Goal: Download file/media

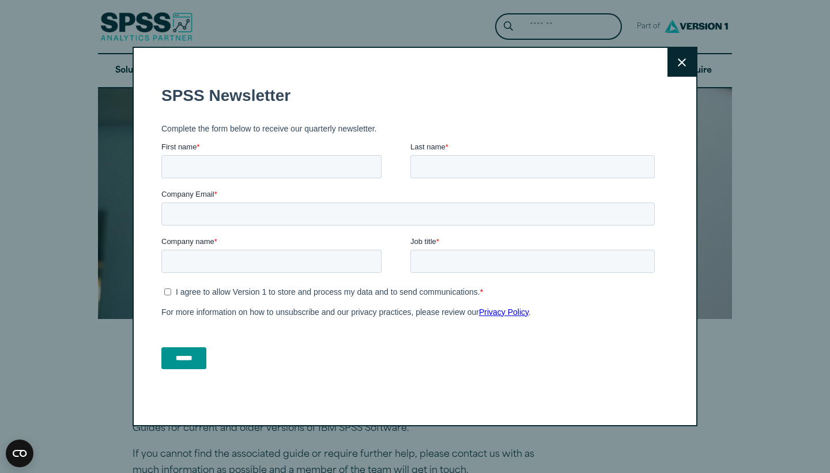
click at [696, 62] on div "Close" at bounding box center [415, 236] width 565 height 379
click at [685, 62] on icon at bounding box center [682, 62] width 8 height 9
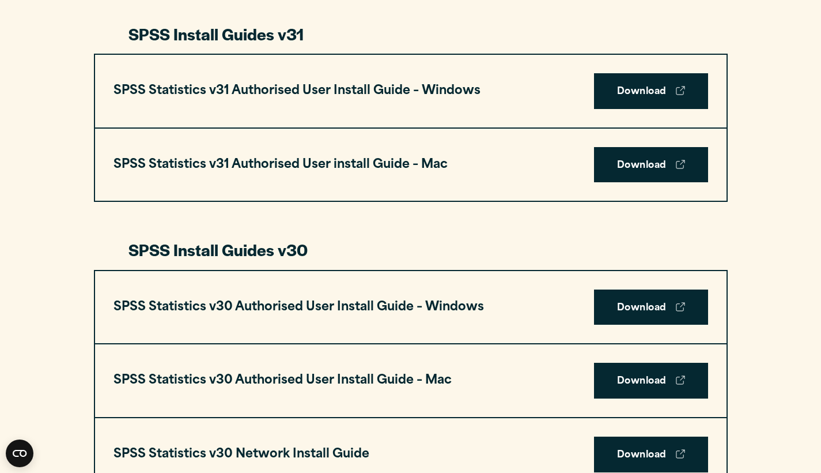
scroll to position [616, 0]
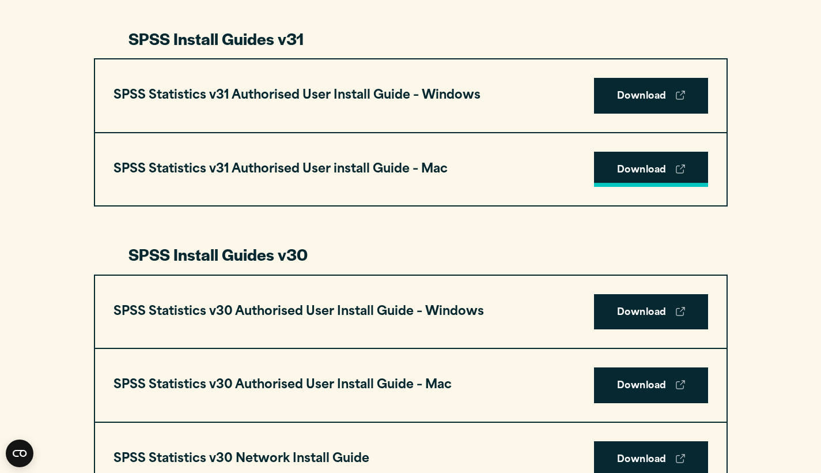
click at [652, 168] on link "Download" at bounding box center [651, 170] width 114 height 36
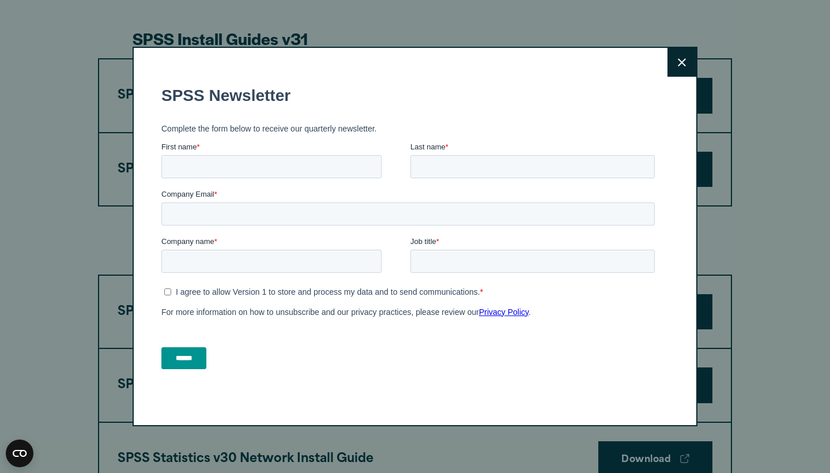
click at [682, 69] on button "Close" at bounding box center [681, 62] width 29 height 29
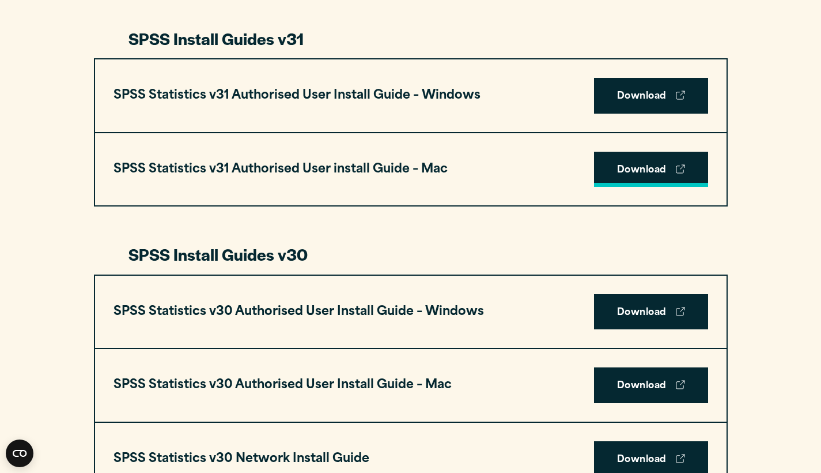
click at [675, 167] on link "Download" at bounding box center [651, 170] width 114 height 36
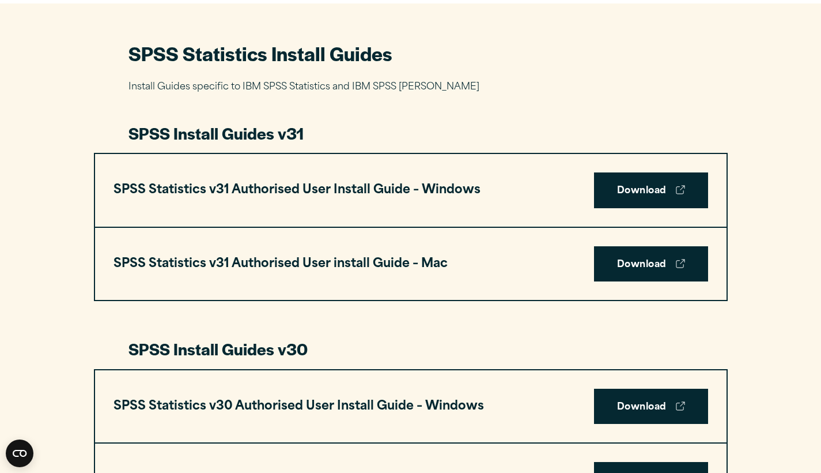
scroll to position [526, 0]
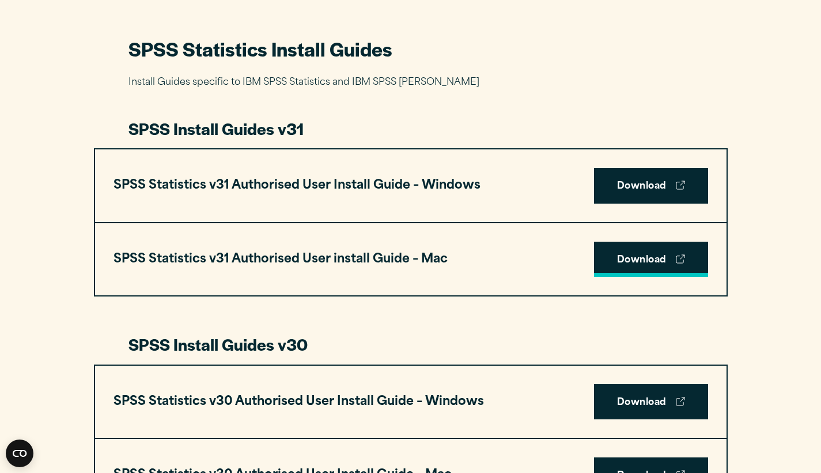
click at [684, 258] on icon at bounding box center [680, 258] width 9 height 9
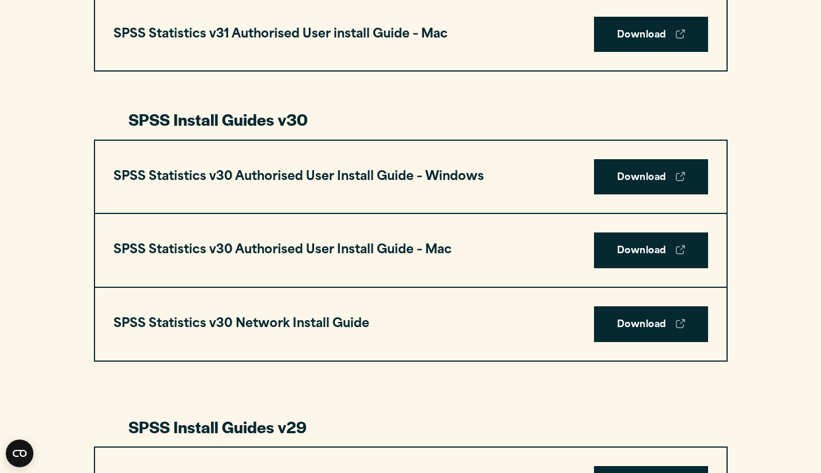
scroll to position [756, 0]
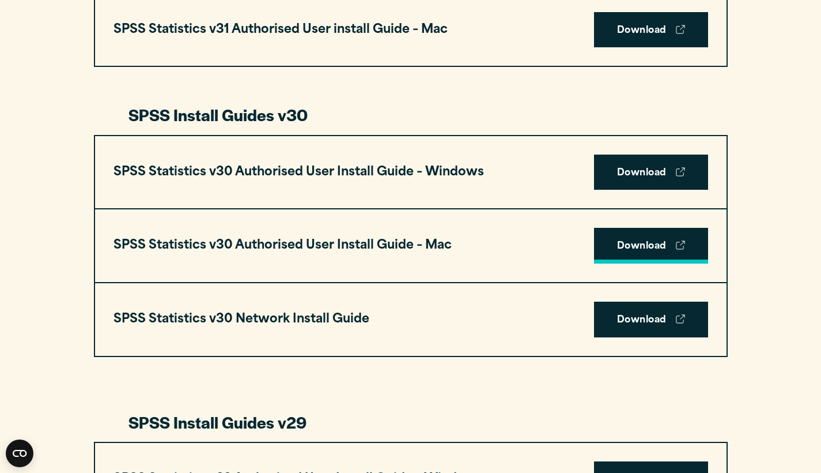
click at [654, 245] on link "Download" at bounding box center [651, 246] width 114 height 36
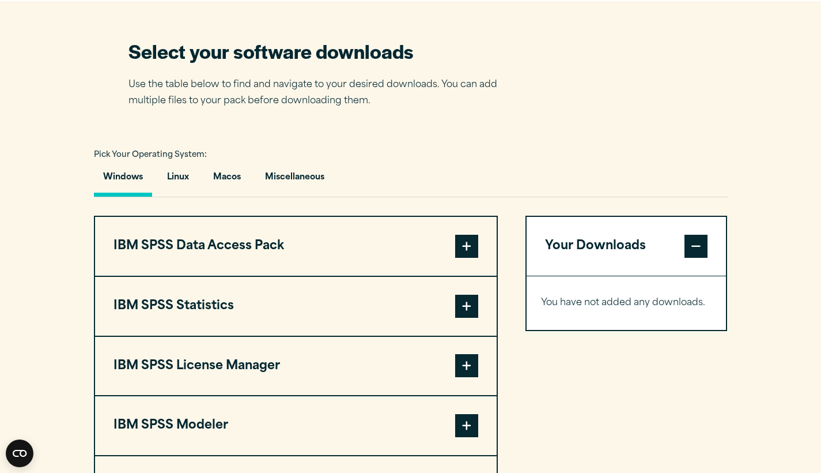
scroll to position [720, 0]
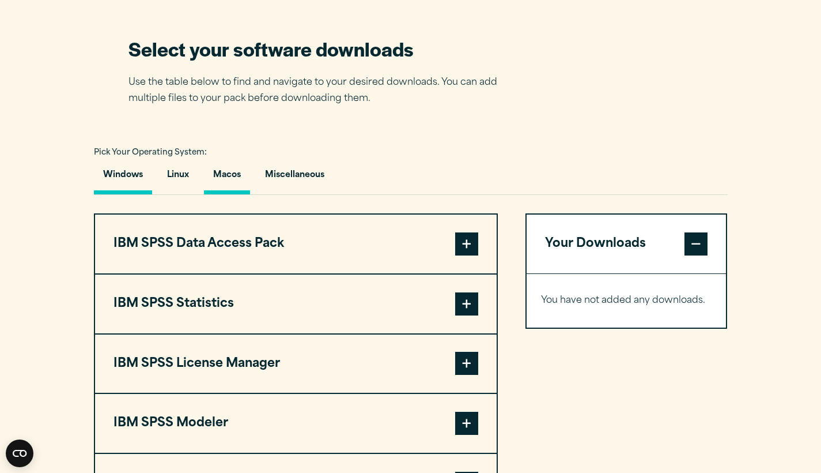
click at [236, 169] on button "Macos" at bounding box center [227, 177] width 46 height 33
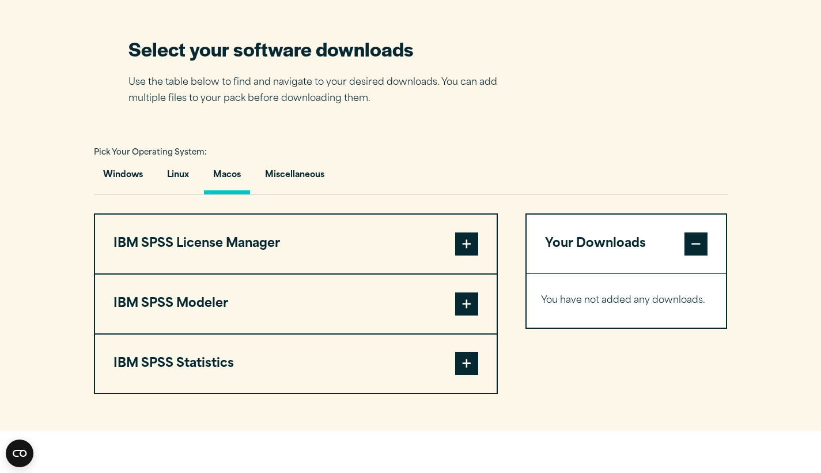
click at [704, 247] on span at bounding box center [696, 243] width 23 height 23
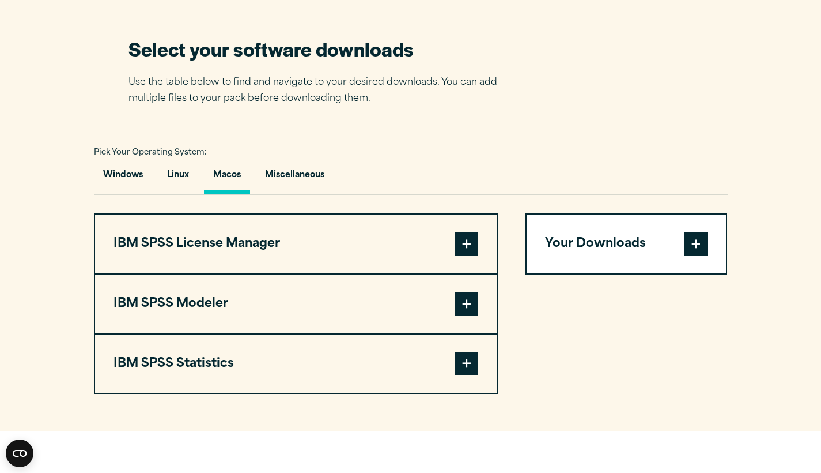
click at [681, 240] on button "Your Downloads" at bounding box center [627, 243] width 200 height 59
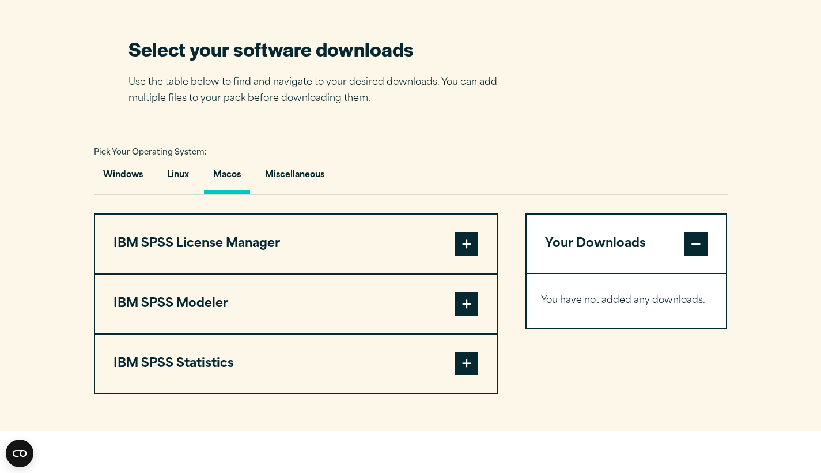
click at [466, 242] on span at bounding box center [466, 243] width 23 height 23
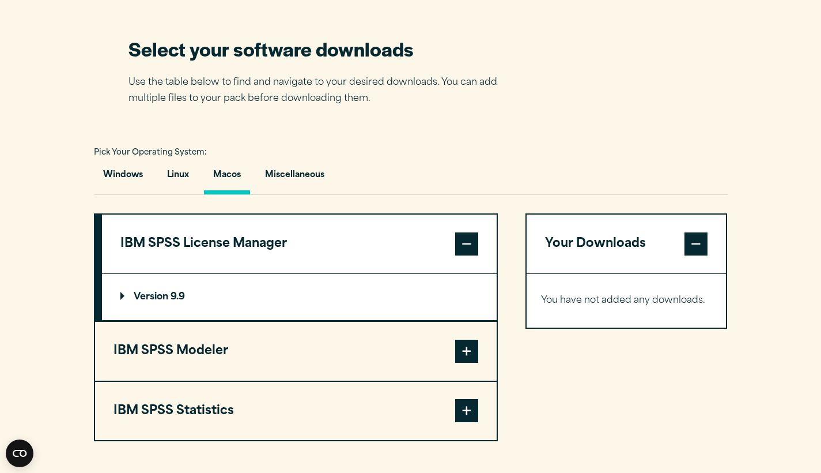
click at [470, 350] on span at bounding box center [466, 350] width 23 height 23
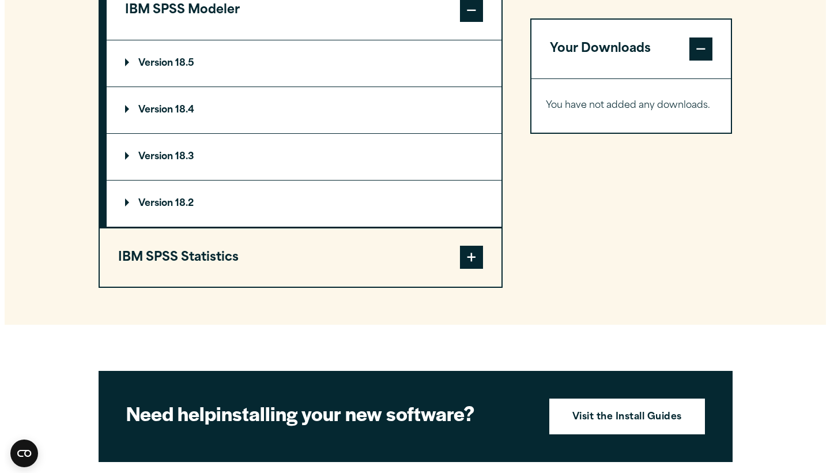
scroll to position [1000, 0]
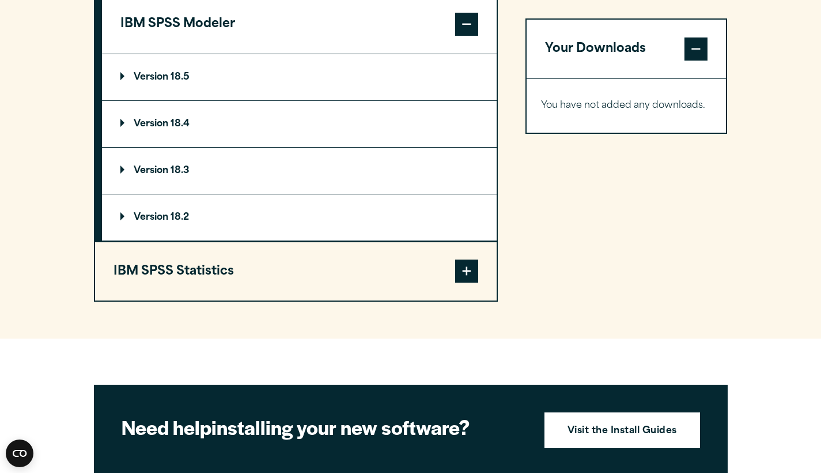
click at [410, 292] on button "IBM SPSS Statistics" at bounding box center [296, 271] width 402 height 59
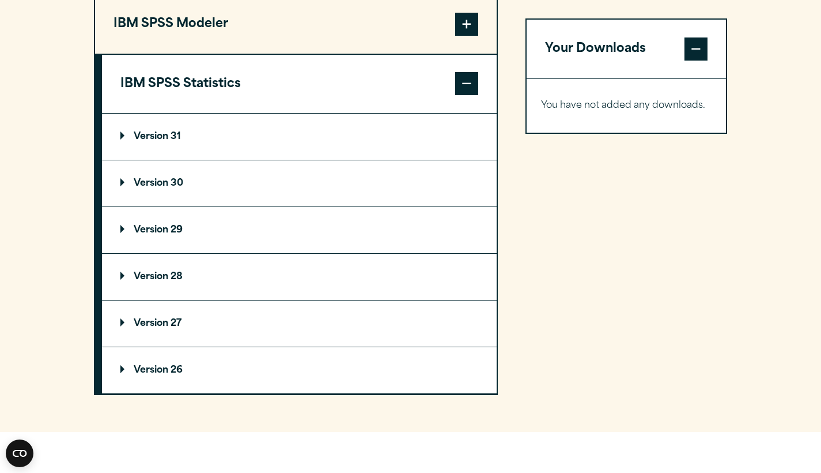
click at [403, 142] on summary "Version 31" at bounding box center [299, 137] width 395 height 46
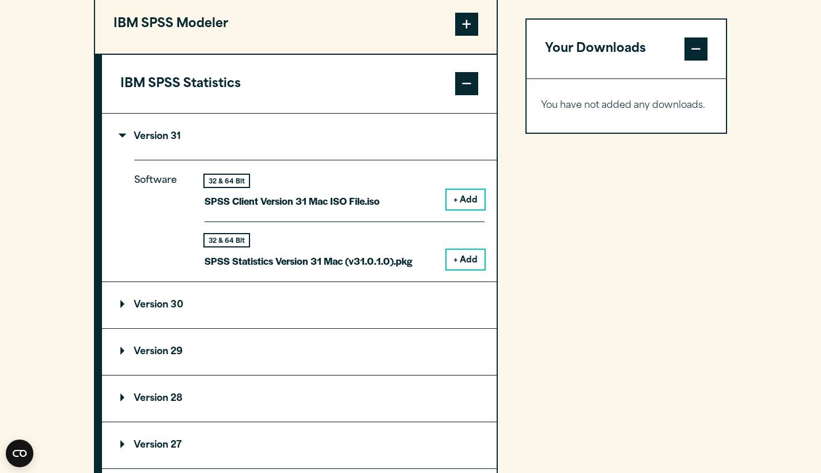
click at [463, 255] on button "+ Add" at bounding box center [466, 260] width 38 height 20
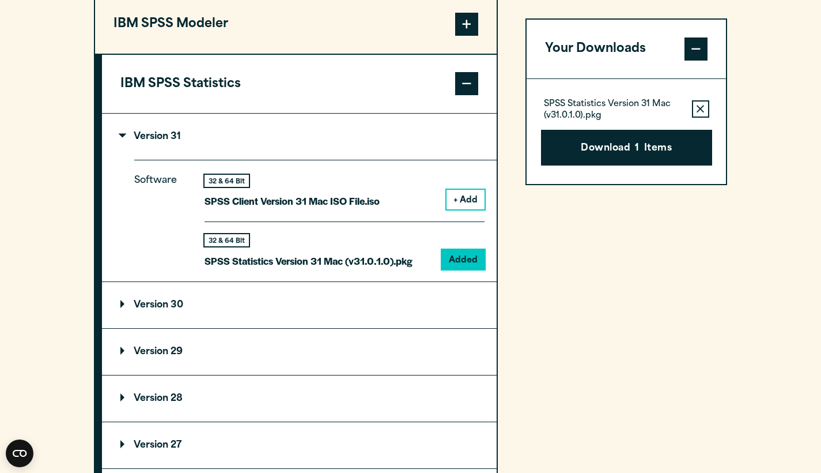
click at [394, 288] on summary "Version 30" at bounding box center [299, 305] width 395 height 46
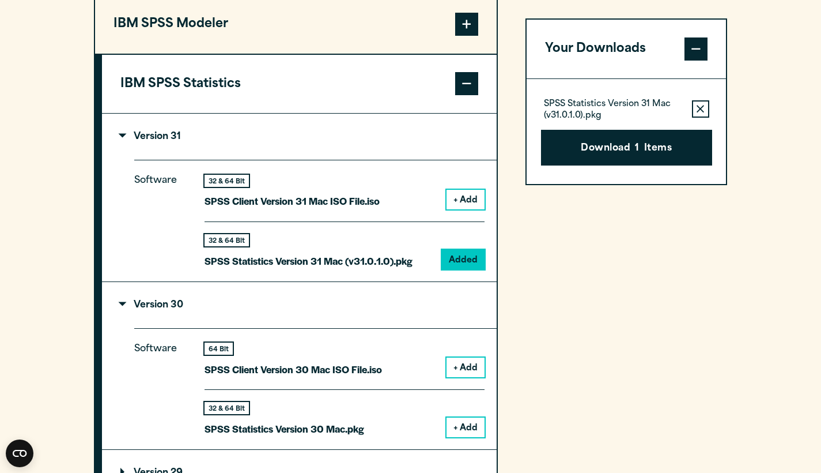
click at [394, 288] on summary "Version 30" at bounding box center [299, 305] width 395 height 46
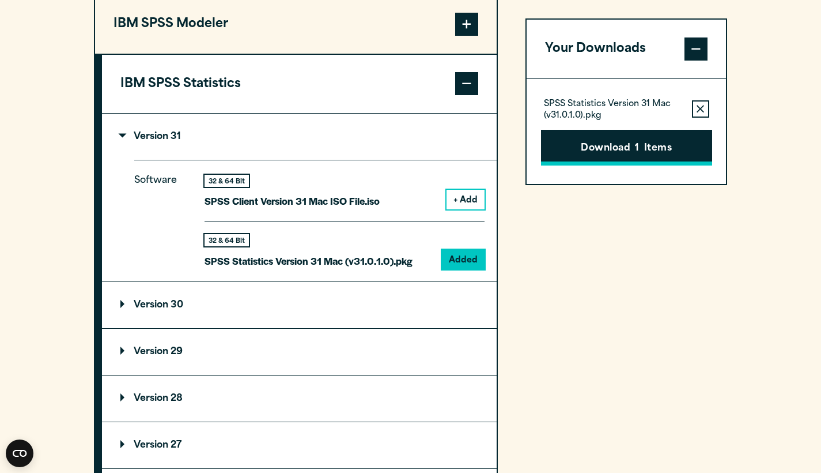
click at [644, 149] on button "Download 1 Items" at bounding box center [626, 148] width 171 height 36
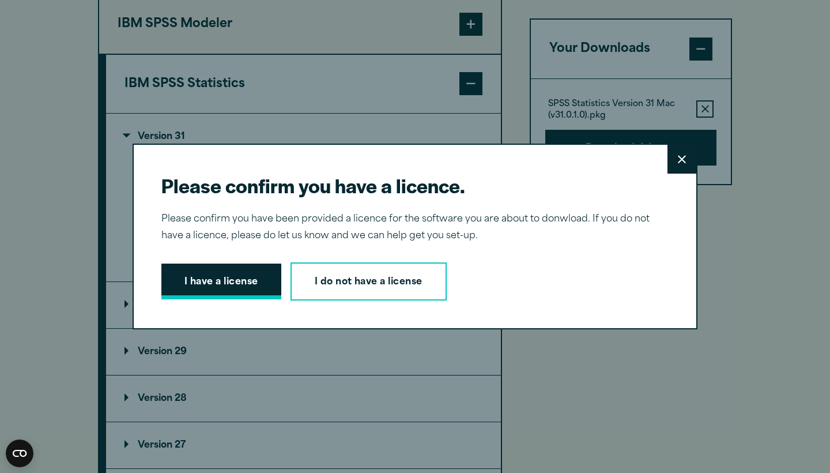
click at [254, 281] on button "I have a license" at bounding box center [221, 281] width 120 height 36
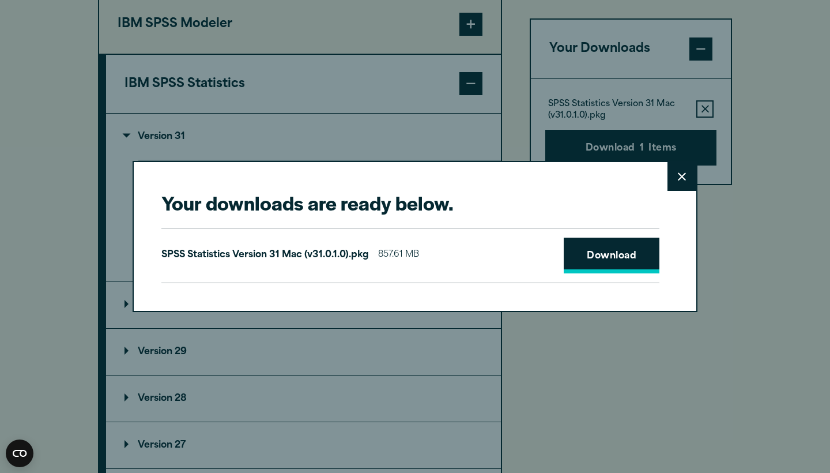
click at [641, 258] on link "Download" at bounding box center [612, 255] width 96 height 36
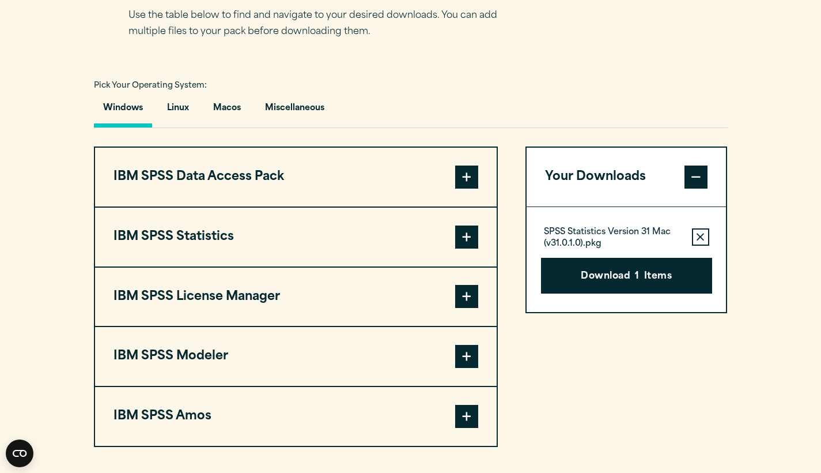
scroll to position [774, 0]
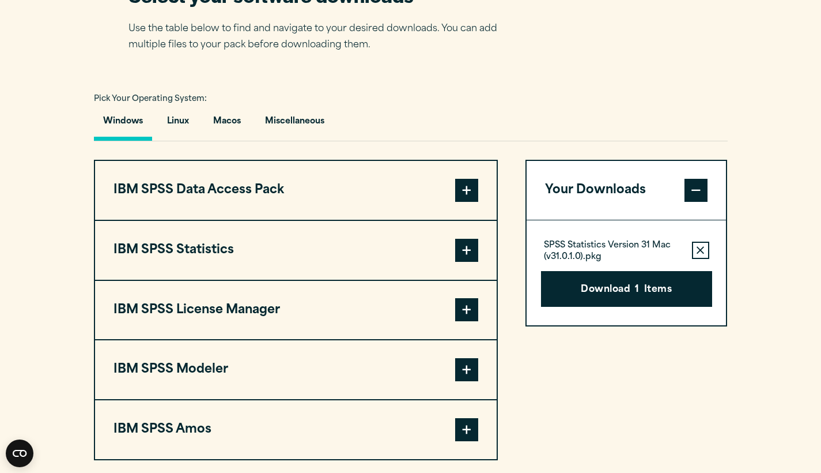
click at [697, 256] on button "Remove this item from your software download list" at bounding box center [700, 249] width 17 height 17
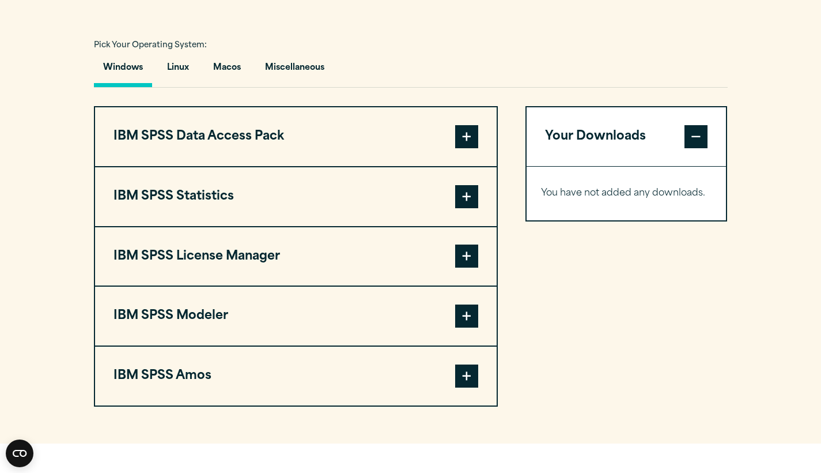
scroll to position [825, 0]
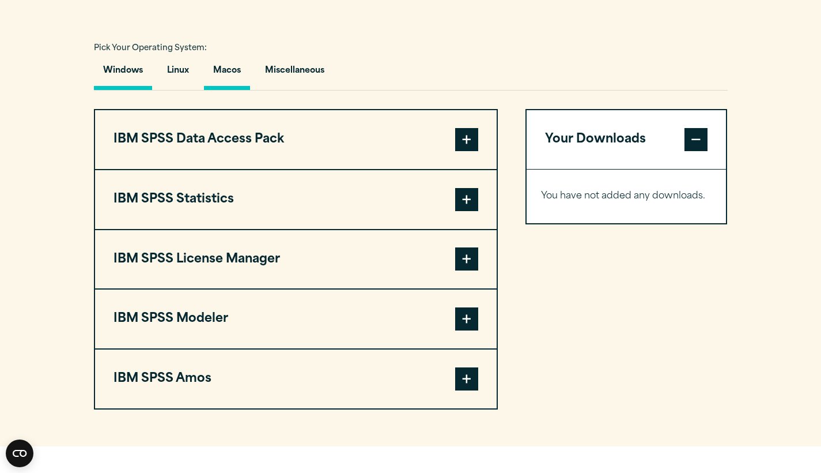
click at [238, 73] on button "Macos" at bounding box center [227, 73] width 46 height 33
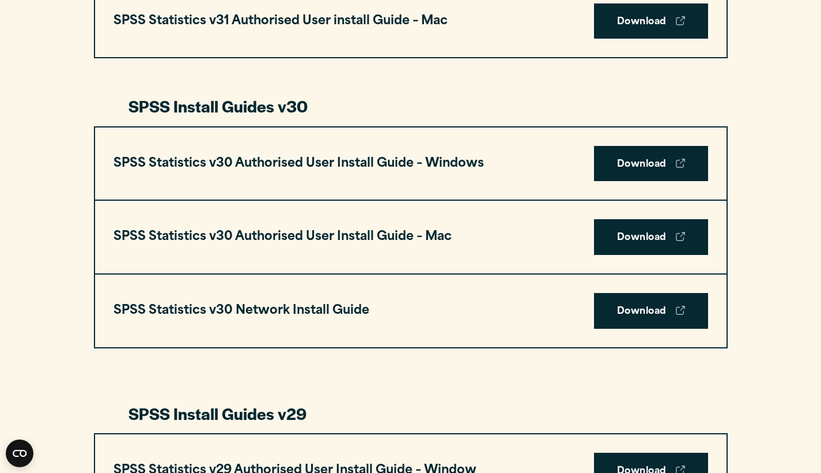
scroll to position [769, 0]
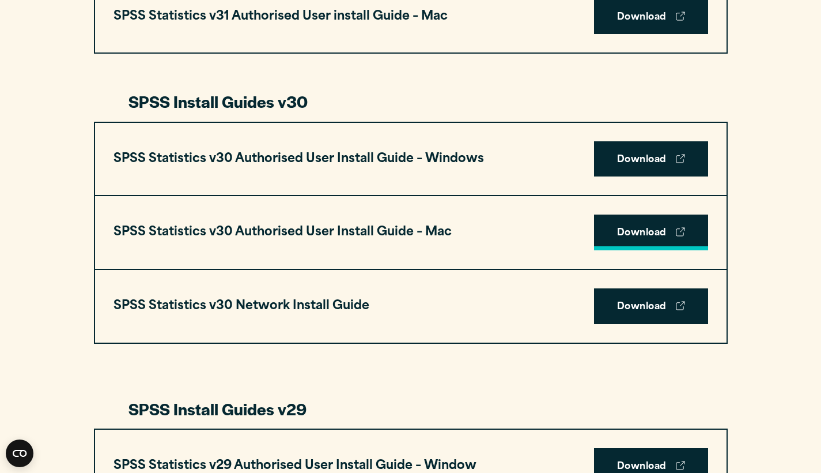
click at [658, 232] on link "Download" at bounding box center [651, 232] width 114 height 36
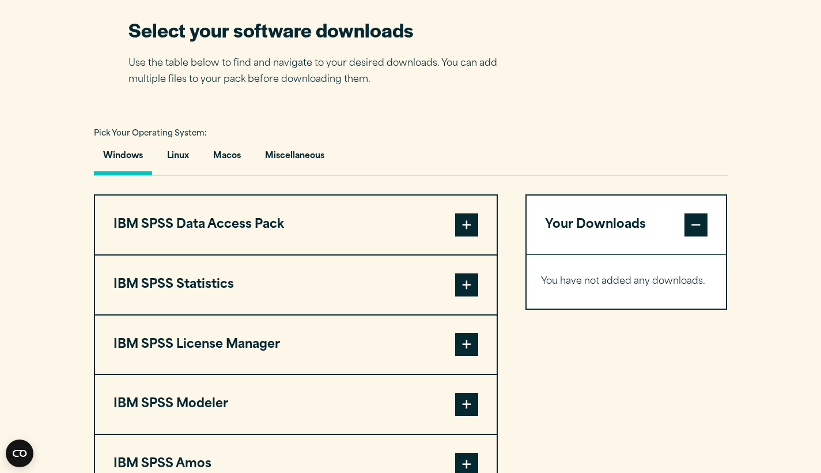
scroll to position [745, 0]
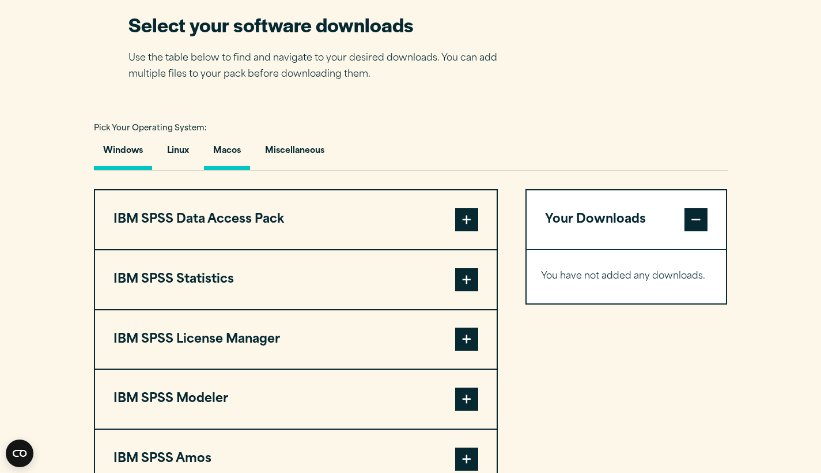
click at [238, 148] on button "Macos" at bounding box center [227, 153] width 46 height 33
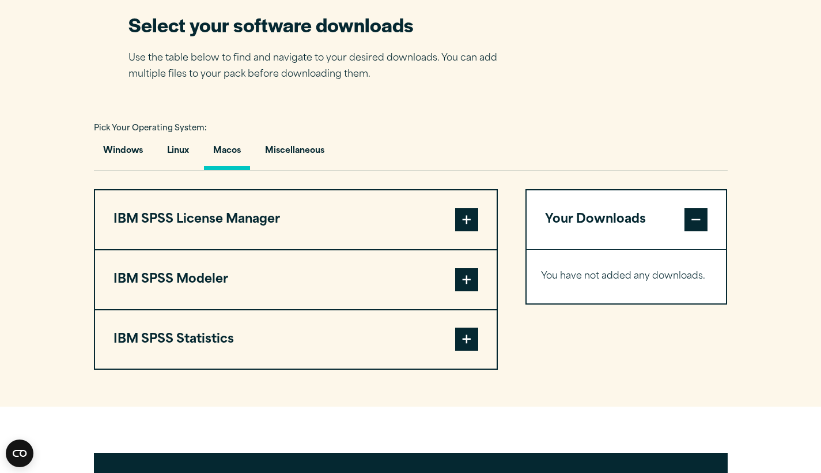
click at [460, 338] on span at bounding box center [466, 338] width 23 height 23
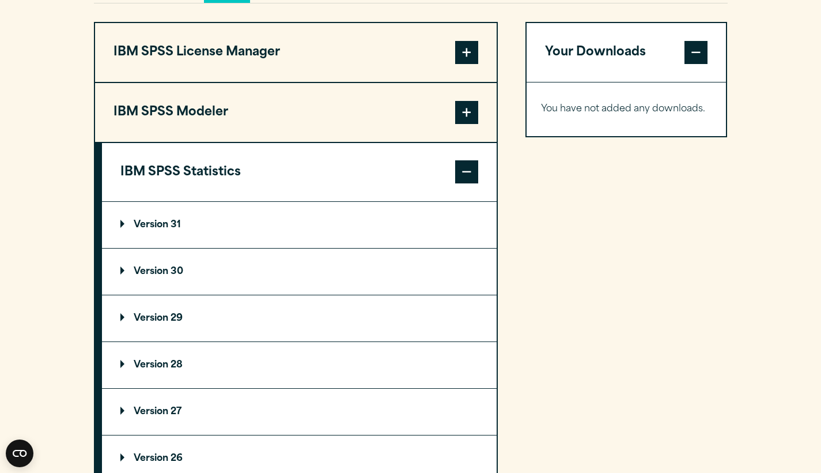
scroll to position [935, 0]
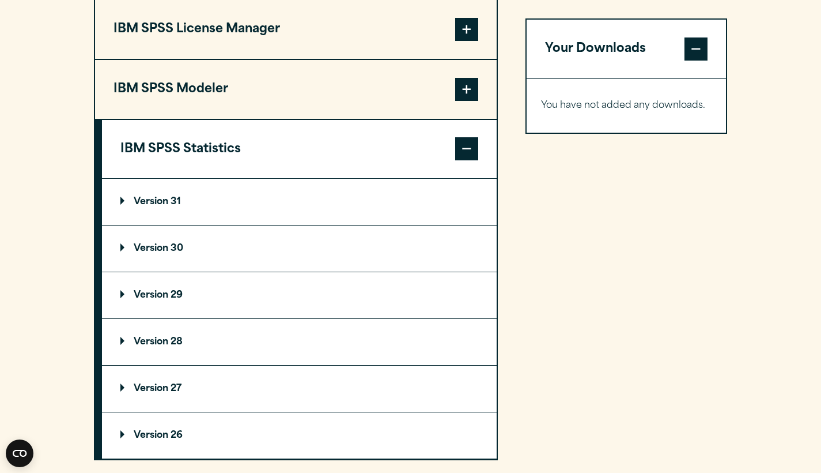
click at [168, 248] on p "Version 30" at bounding box center [151, 248] width 63 height 9
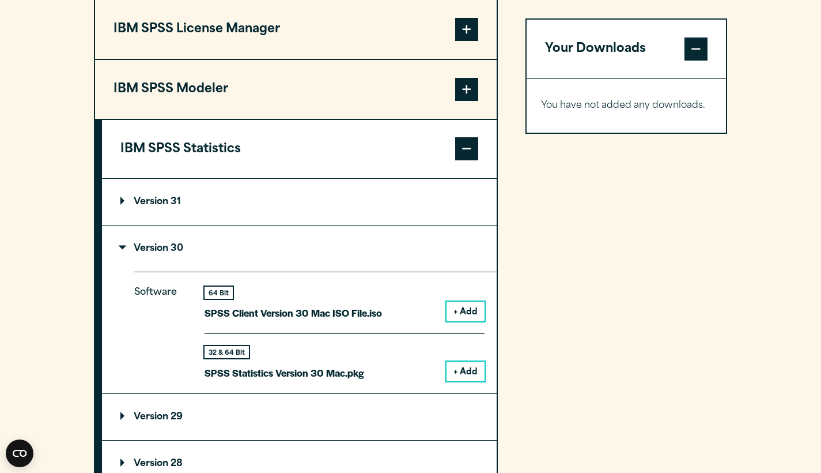
click at [463, 364] on button "+ Add" at bounding box center [466, 371] width 38 height 20
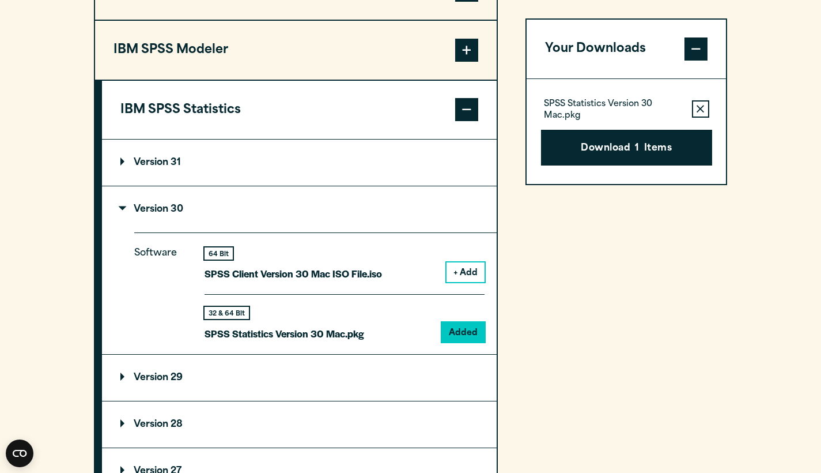
scroll to position [986, 0]
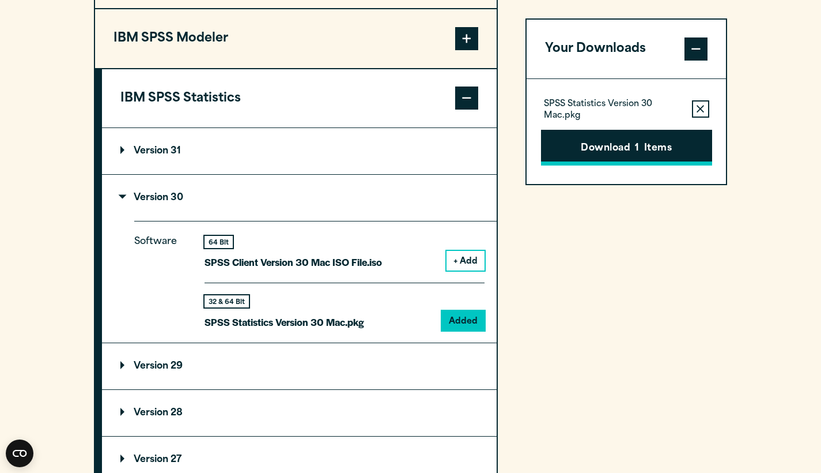
click at [663, 146] on button "Download 1 Items" at bounding box center [626, 148] width 171 height 36
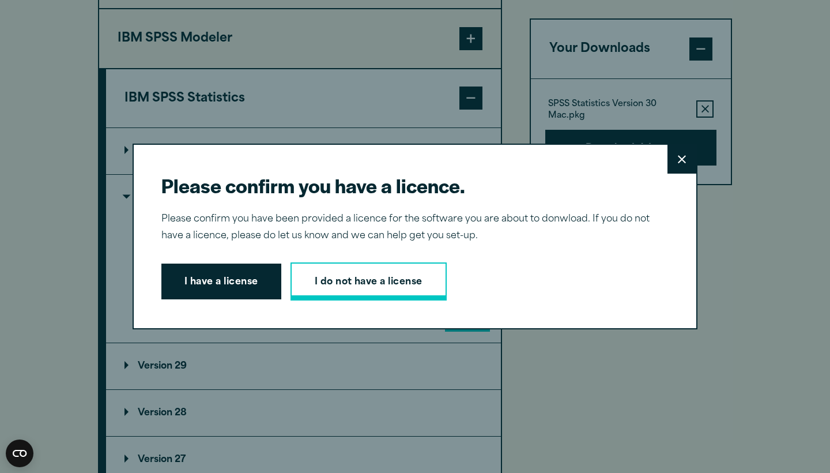
click at [312, 284] on link "I do not have a license" at bounding box center [368, 281] width 156 height 38
click at [228, 275] on button "I have a license" at bounding box center [221, 281] width 120 height 36
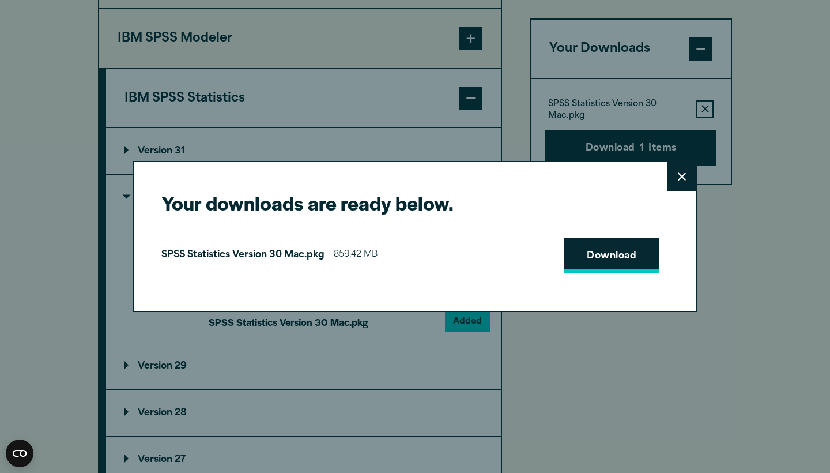
click at [620, 262] on link "Download" at bounding box center [612, 255] width 96 height 36
click at [601, 252] on link "Download" at bounding box center [612, 255] width 96 height 36
click at [684, 174] on icon at bounding box center [682, 176] width 8 height 8
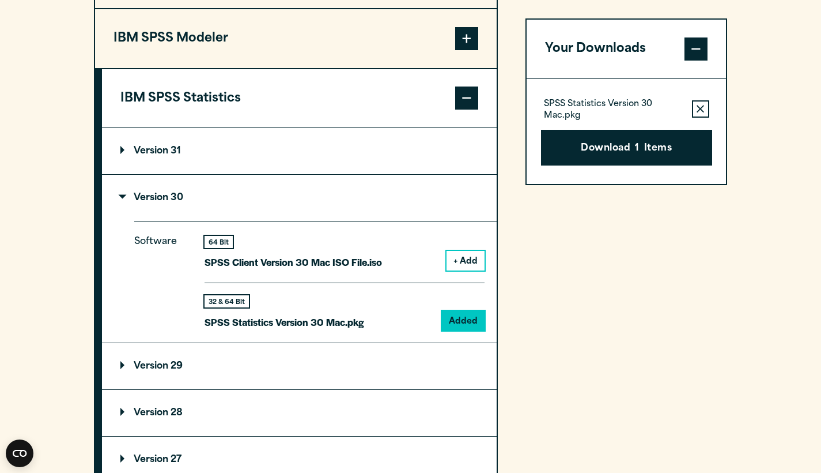
click at [700, 112] on icon "button" at bounding box center [700, 109] width 7 height 8
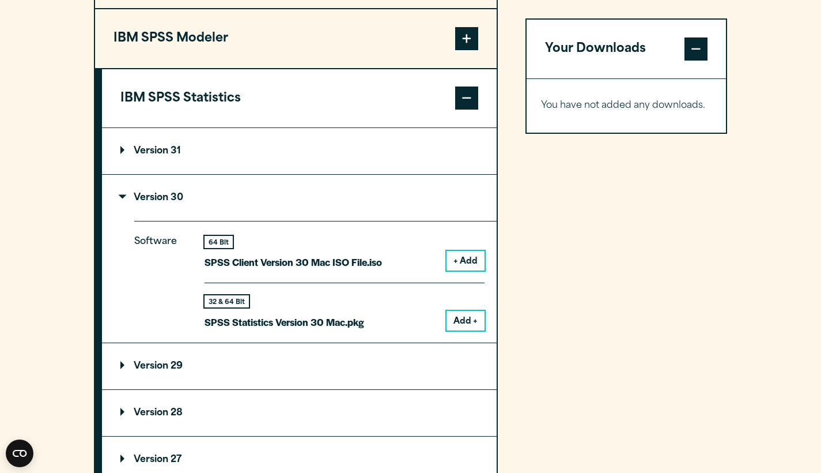
click at [259, 369] on summary "Version 29" at bounding box center [299, 366] width 395 height 46
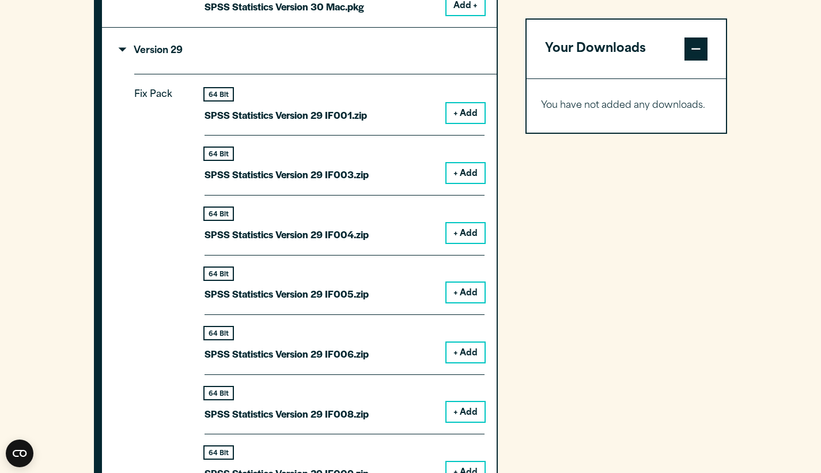
scroll to position [1308, 0]
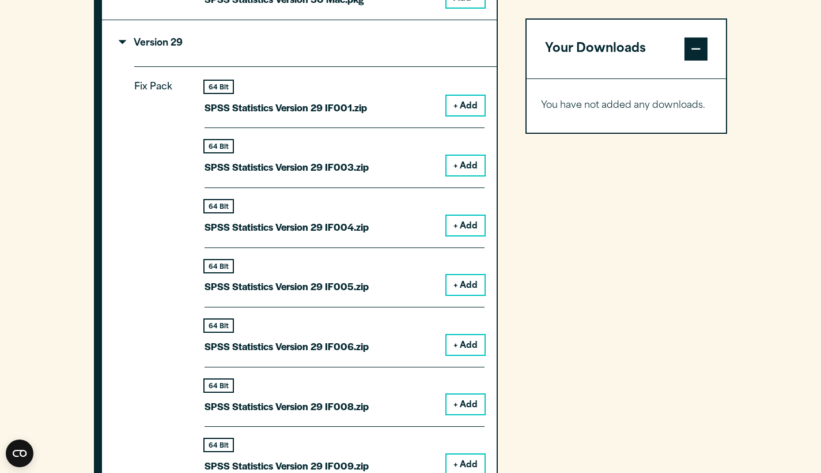
click at [474, 101] on button "+ Add" at bounding box center [466, 106] width 38 height 20
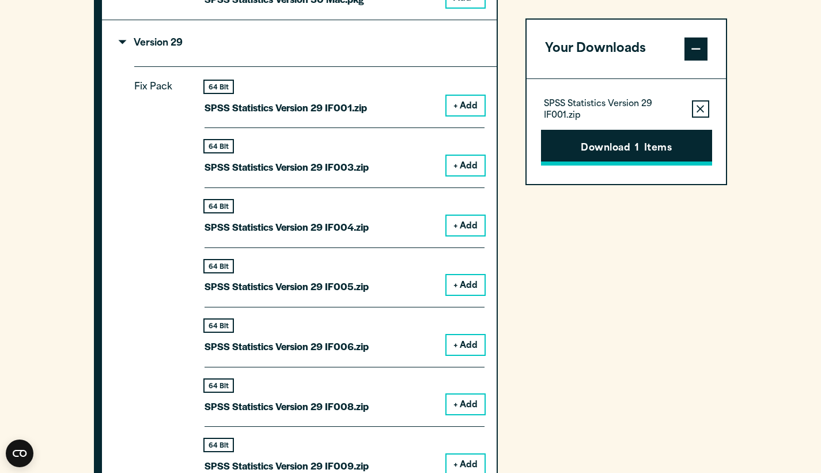
click at [633, 151] on button "Download 1 Items" at bounding box center [626, 148] width 171 height 36
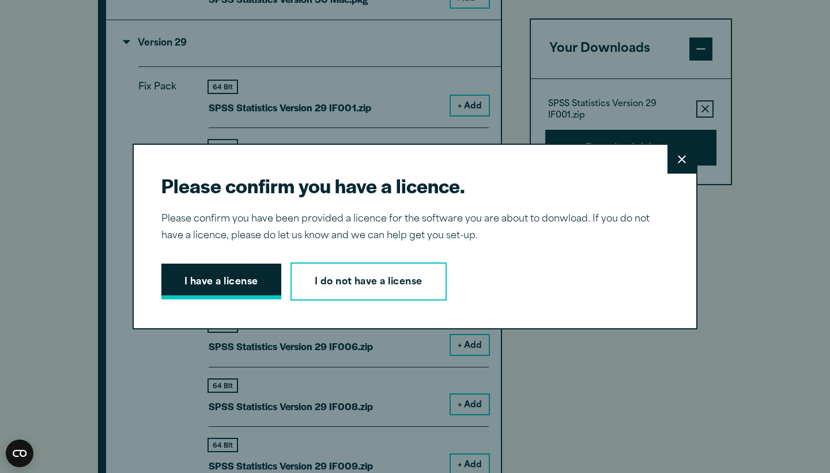
click at [251, 285] on button "I have a license" at bounding box center [221, 281] width 120 height 36
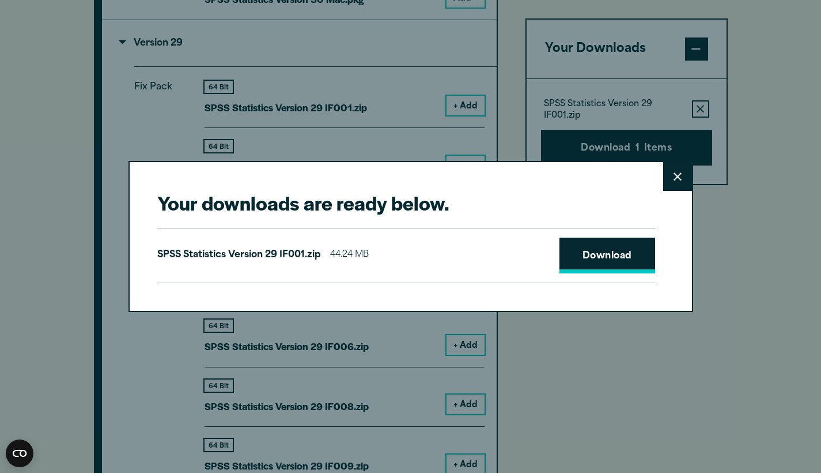
click at [629, 258] on link "Download" at bounding box center [608, 255] width 96 height 36
click at [595, 264] on link "Download" at bounding box center [608, 255] width 96 height 36
click at [621, 251] on link "Download" at bounding box center [608, 255] width 96 height 36
click at [616, 258] on link "Download" at bounding box center [608, 255] width 96 height 36
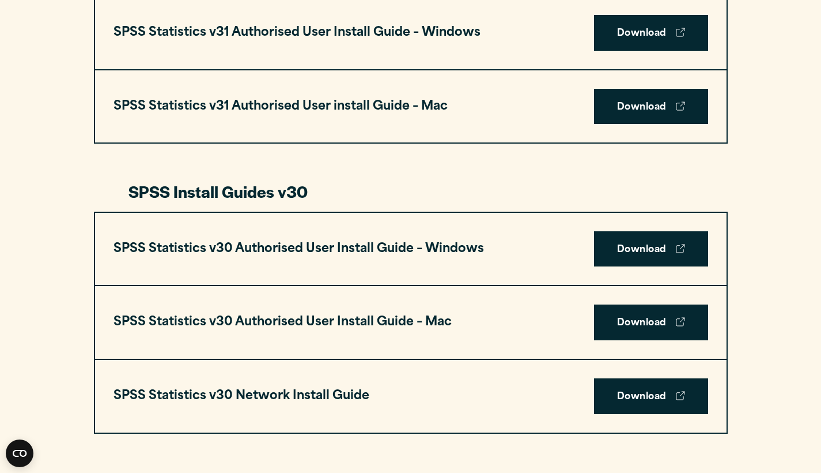
scroll to position [670, 0]
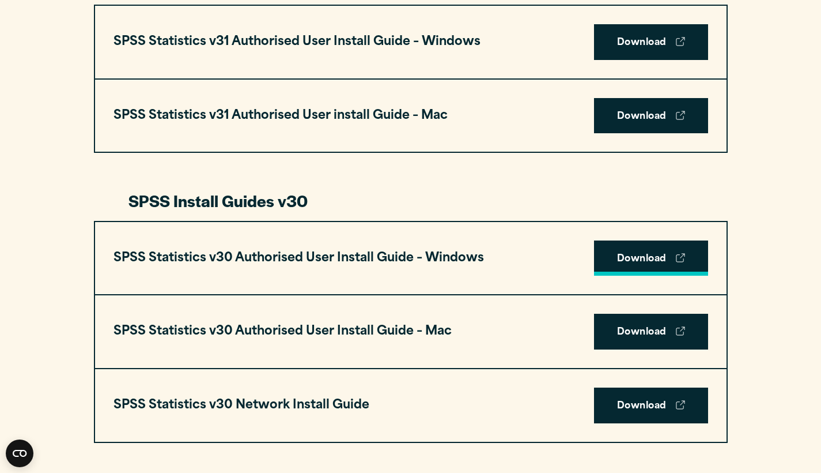
click at [673, 248] on link "Download" at bounding box center [651, 258] width 114 height 36
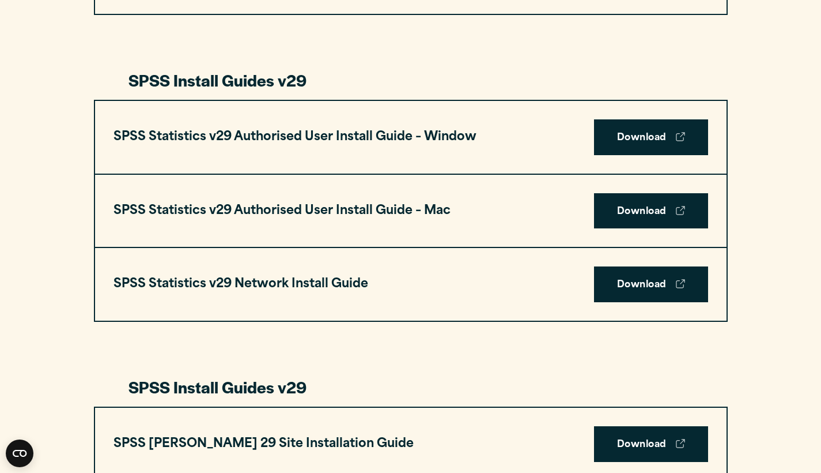
scroll to position [1101, 0]
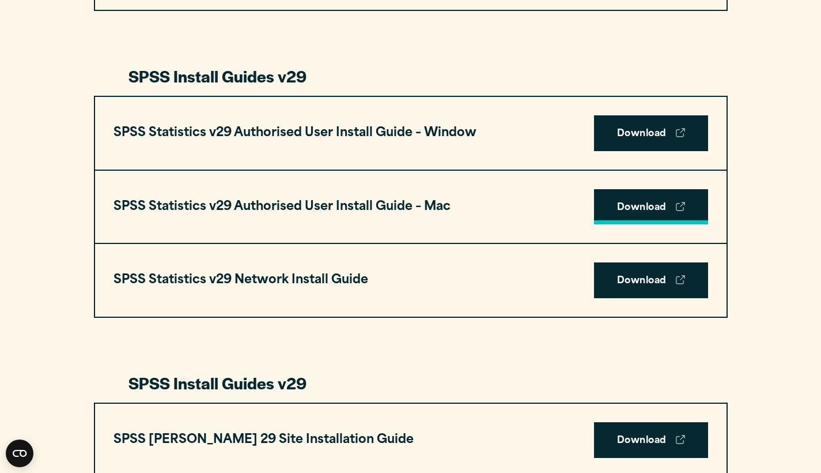
click at [647, 211] on link "Download" at bounding box center [651, 207] width 114 height 36
click at [647, 210] on link "Download" at bounding box center [651, 207] width 114 height 36
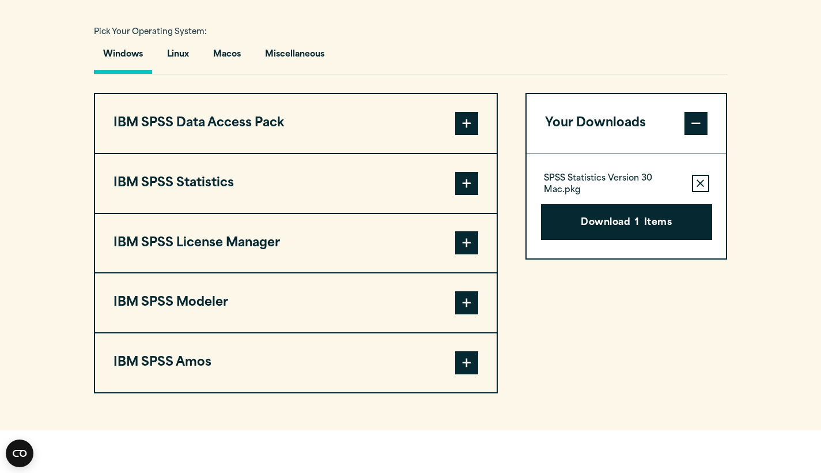
scroll to position [857, 0]
